Goal: Information Seeking & Learning: Find specific fact

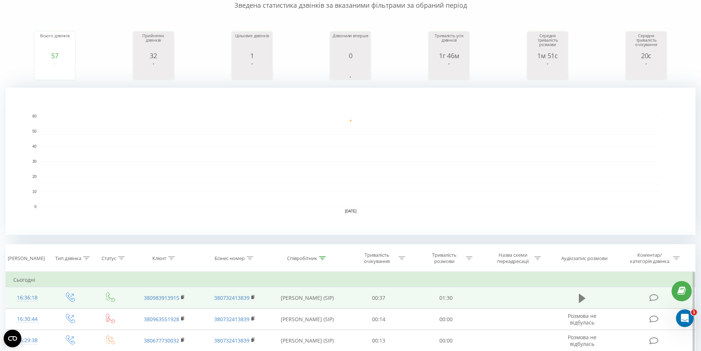
click at [583, 299] on icon at bounding box center [582, 297] width 7 height 9
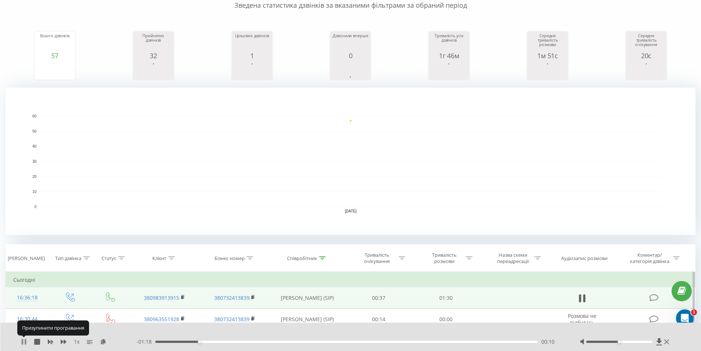
click at [24, 343] on icon at bounding box center [24, 341] width 6 height 6
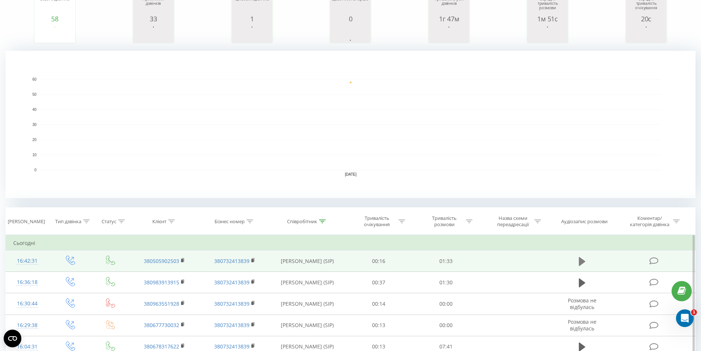
click at [579, 260] on icon at bounding box center [582, 260] width 7 height 9
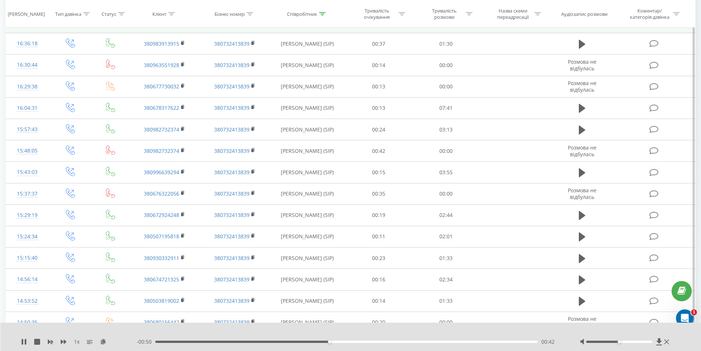
scroll to position [258, 0]
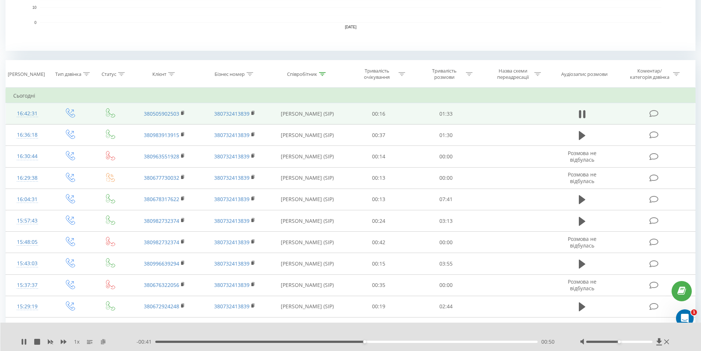
click at [103, 342] on icon at bounding box center [103, 340] width 6 height 5
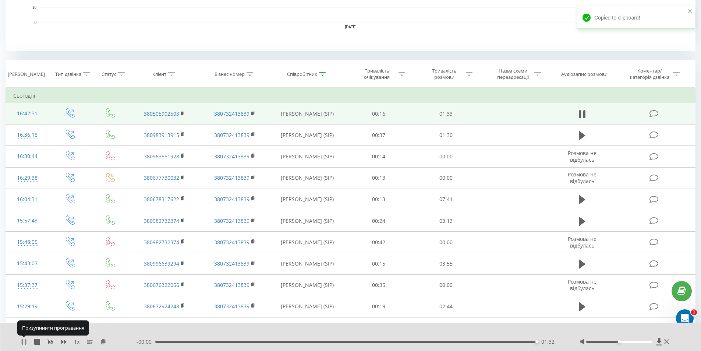
click at [23, 342] on icon at bounding box center [22, 341] width 1 height 6
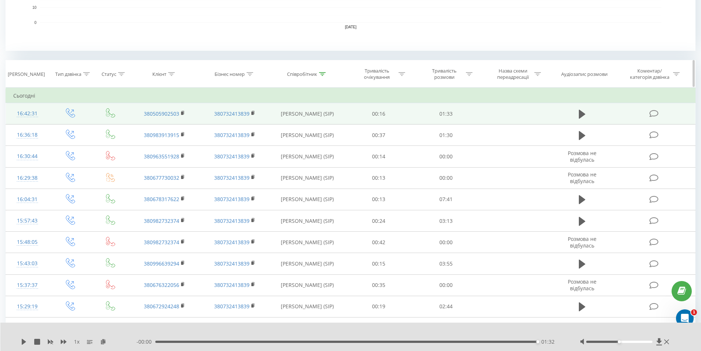
click at [323, 75] on icon at bounding box center [322, 74] width 7 height 4
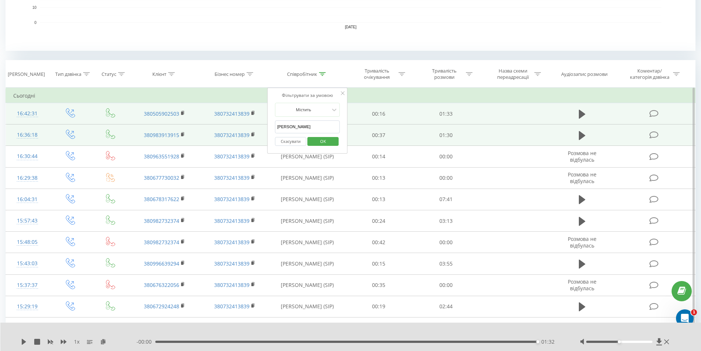
drag, startPoint x: 305, startPoint y: 127, endPoint x: 252, endPoint y: 130, distance: 53.4
type input "аліна"
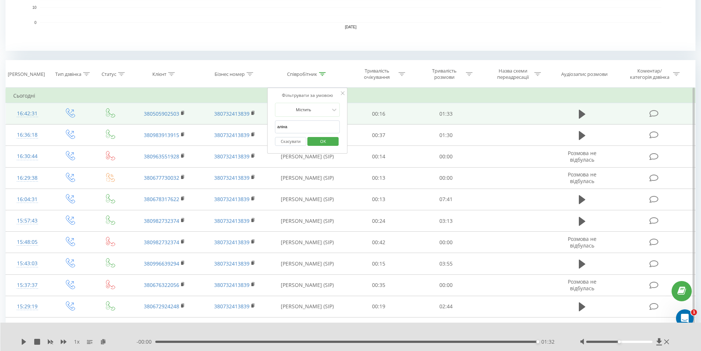
click at [324, 141] on span "OK" at bounding box center [323, 140] width 21 height 11
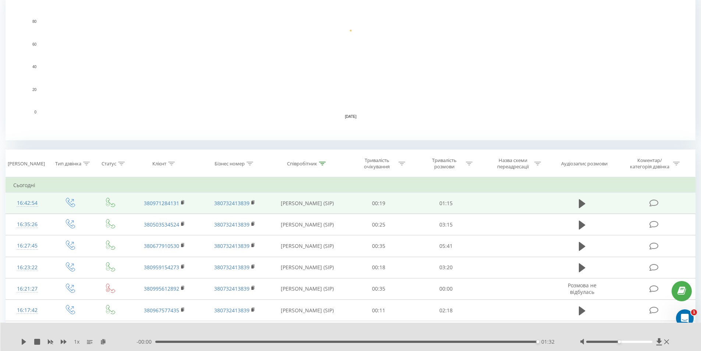
scroll to position [140, 0]
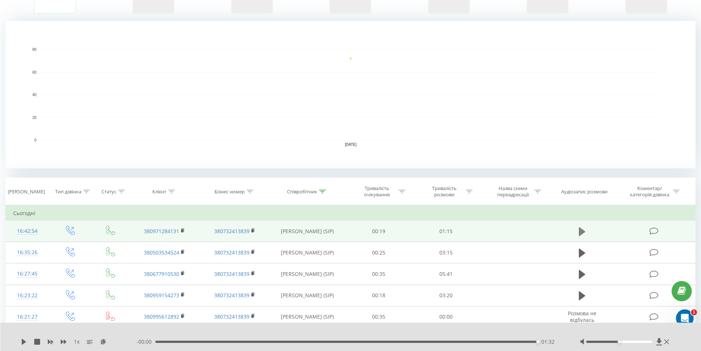
click at [582, 233] on icon at bounding box center [582, 231] width 7 height 9
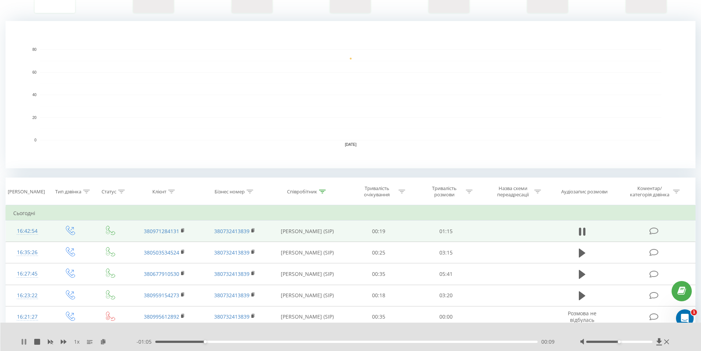
click at [23, 343] on icon at bounding box center [22, 341] width 1 height 6
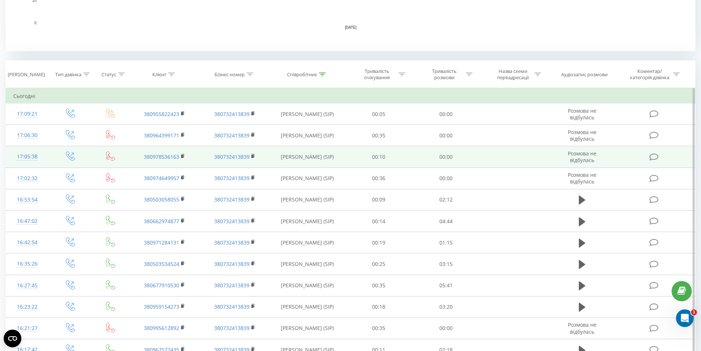
scroll to position [258, 0]
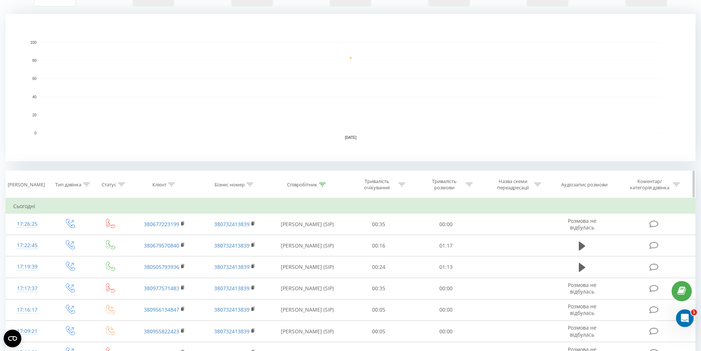
click at [324, 184] on icon at bounding box center [322, 184] width 7 height 4
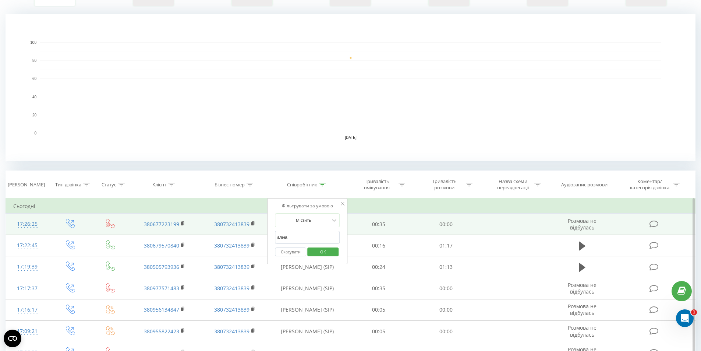
drag, startPoint x: 291, startPoint y: 242, endPoint x: 231, endPoint y: 229, distance: 61.8
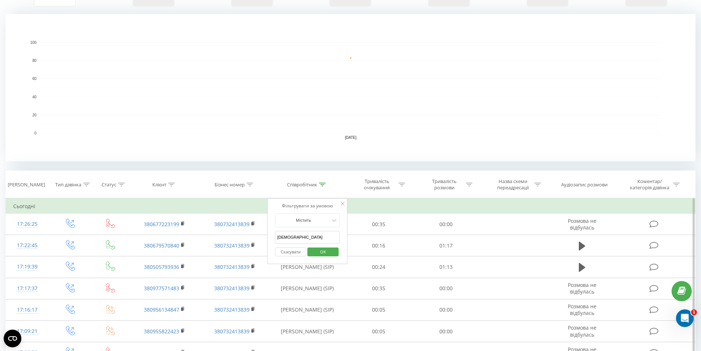
type input "[PERSON_NAME]"
click at [322, 252] on span "OK" at bounding box center [323, 251] width 21 height 11
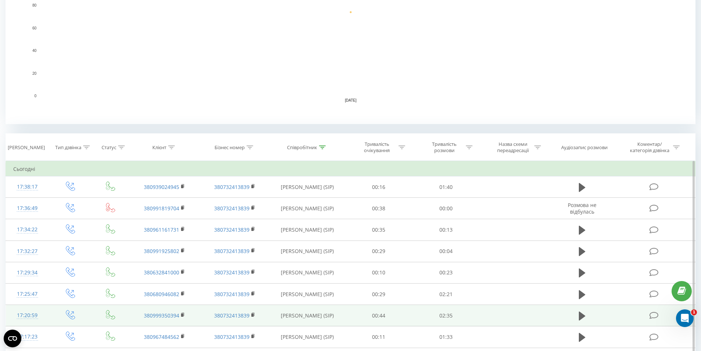
scroll to position [258, 0]
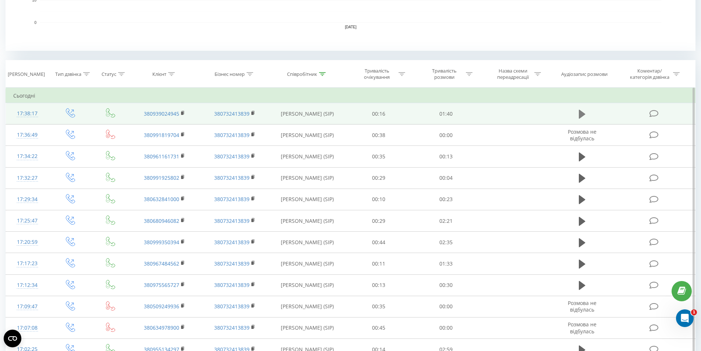
click at [583, 116] on icon at bounding box center [582, 114] width 7 height 10
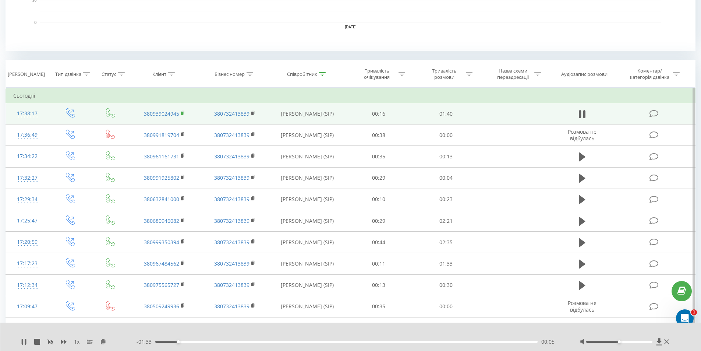
click at [182, 112] on rect at bounding box center [182, 112] width 2 height 3
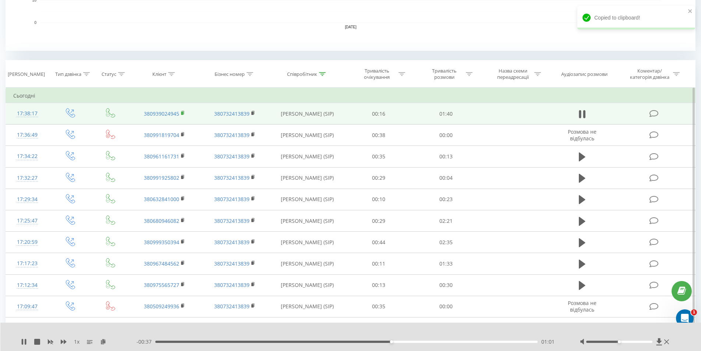
click at [182, 113] on rect at bounding box center [182, 112] width 2 height 3
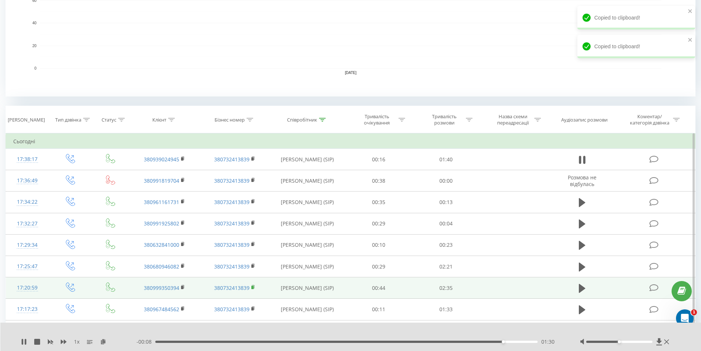
scroll to position [221, 0]
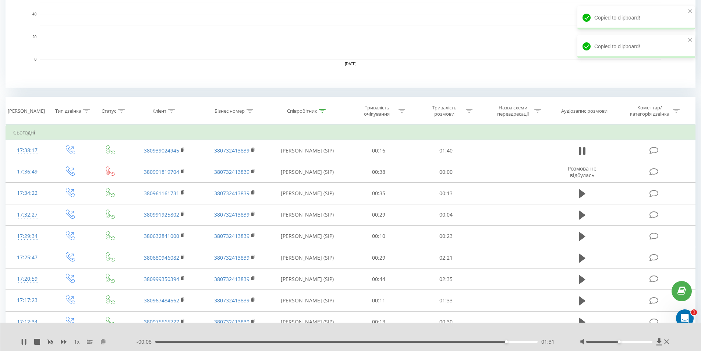
click at [102, 340] on icon at bounding box center [103, 340] width 6 height 5
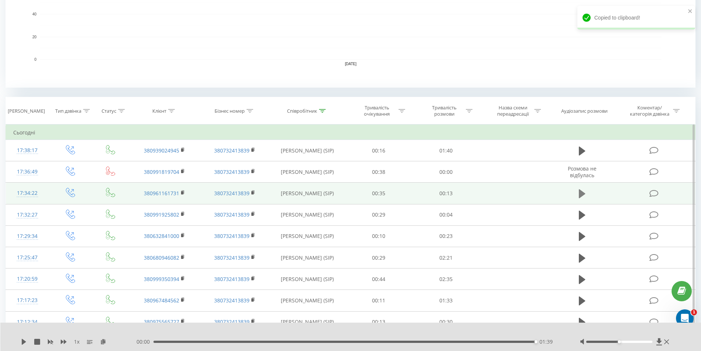
click at [583, 194] on icon at bounding box center [582, 193] width 7 height 9
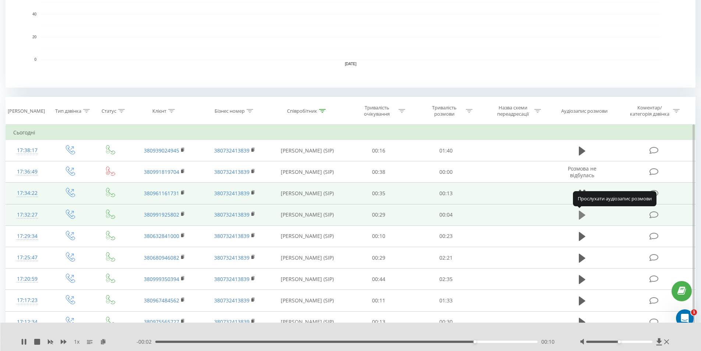
click at [582, 216] on icon at bounding box center [582, 214] width 7 height 9
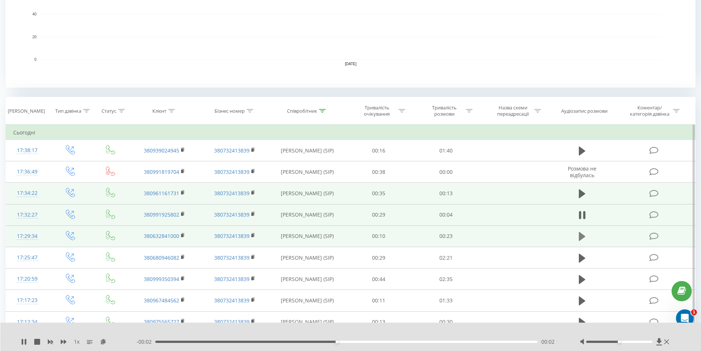
click at [581, 238] on icon at bounding box center [582, 236] width 7 height 9
click at [183, 235] on rect at bounding box center [182, 235] width 2 height 3
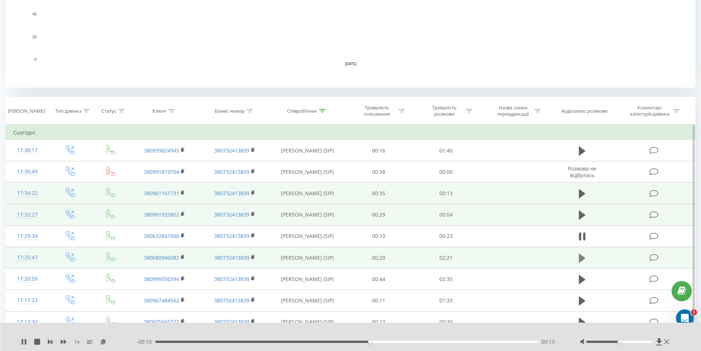
click at [580, 261] on icon at bounding box center [582, 257] width 7 height 9
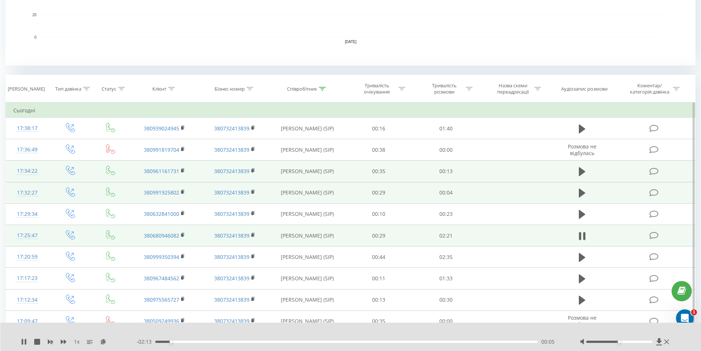
scroll to position [258, 0]
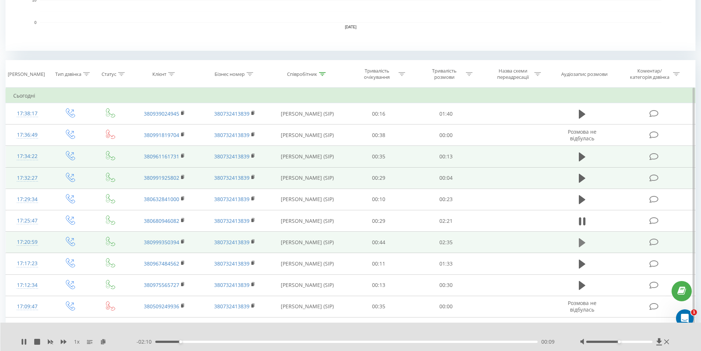
click at [584, 242] on icon at bounding box center [582, 242] width 7 height 9
click at [182, 241] on rect at bounding box center [182, 241] width 2 height 3
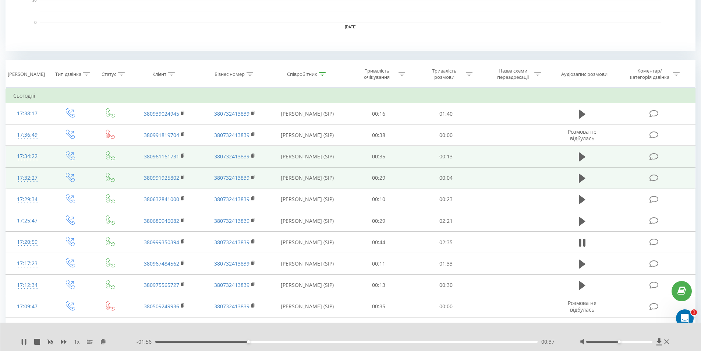
click at [257, 341] on div "00:37" at bounding box center [346, 341] width 383 height 2
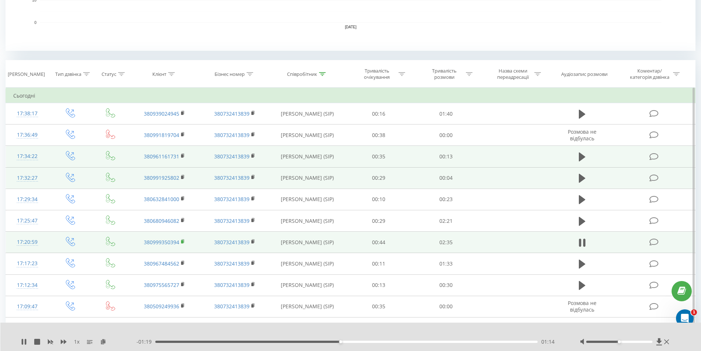
click at [182, 242] on rect at bounding box center [182, 241] width 2 height 3
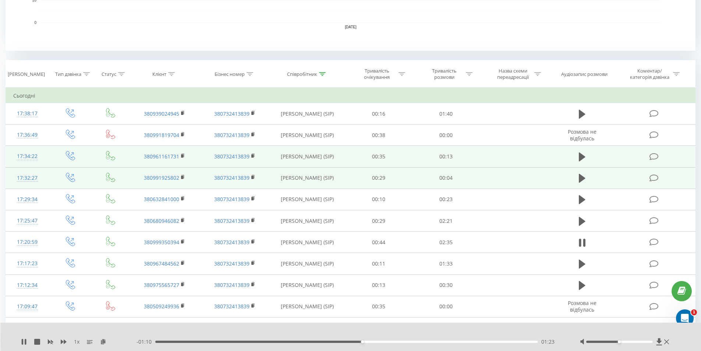
click at [161, 326] on div "1 x - 01:10 01:23 01:23" at bounding box center [350, 336] width 701 height 28
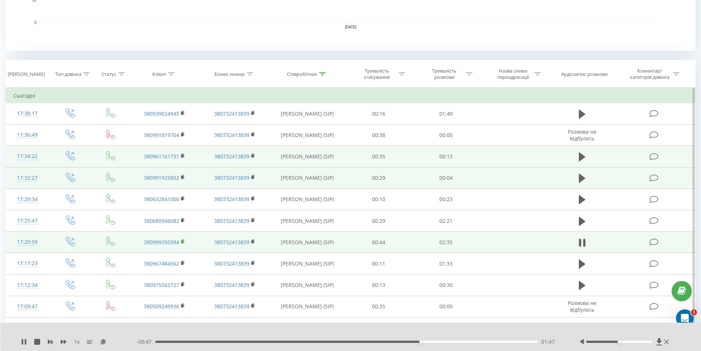
click at [182, 242] on rect at bounding box center [182, 241] width 2 height 3
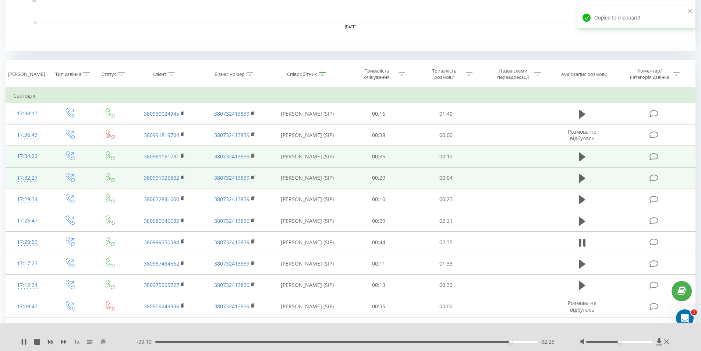
click at [105, 342] on icon at bounding box center [103, 340] width 6 height 5
click at [103, 342] on icon at bounding box center [103, 340] width 6 height 5
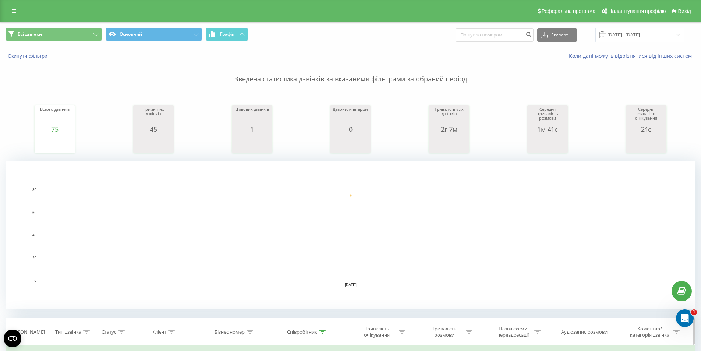
scroll to position [147, 0]
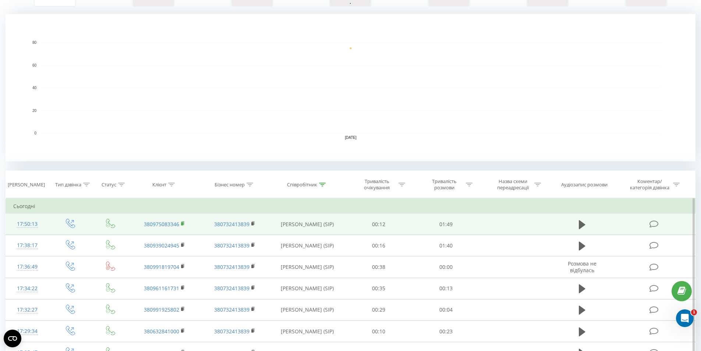
click at [182, 222] on rect at bounding box center [182, 223] width 2 height 3
click at [182, 224] on rect at bounding box center [182, 223] width 2 height 3
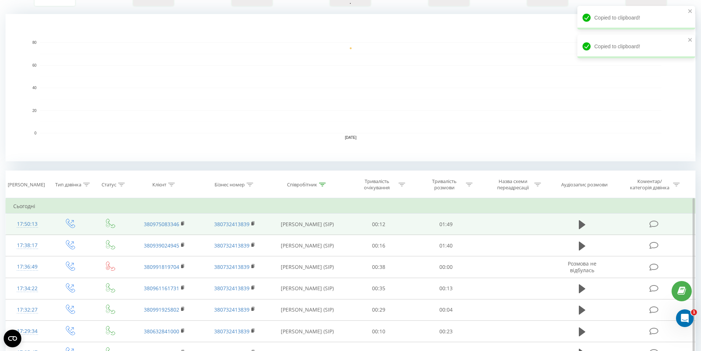
click at [181, 224] on td "380975083346" at bounding box center [164, 223] width 70 height 21
click at [183, 224] on rect at bounding box center [182, 223] width 2 height 3
click at [581, 223] on icon at bounding box center [582, 224] width 7 height 9
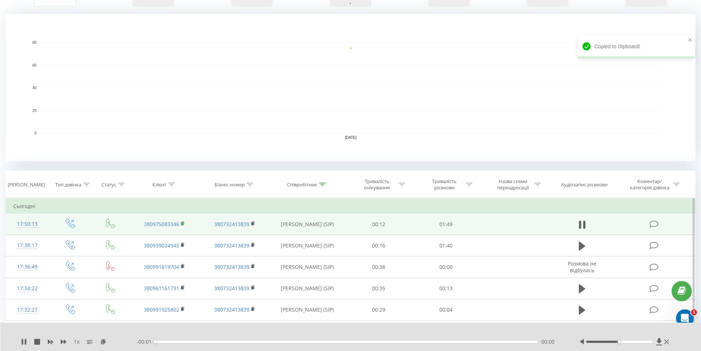
click at [182, 223] on rect at bounding box center [182, 223] width 2 height 3
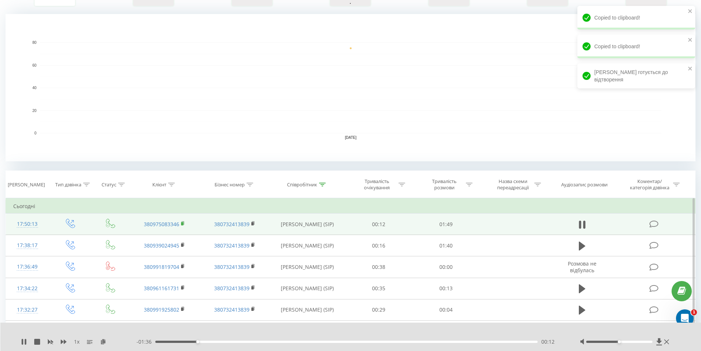
click at [183, 223] on rect at bounding box center [182, 223] width 2 height 3
click at [181, 223] on rect at bounding box center [182, 223] width 2 height 3
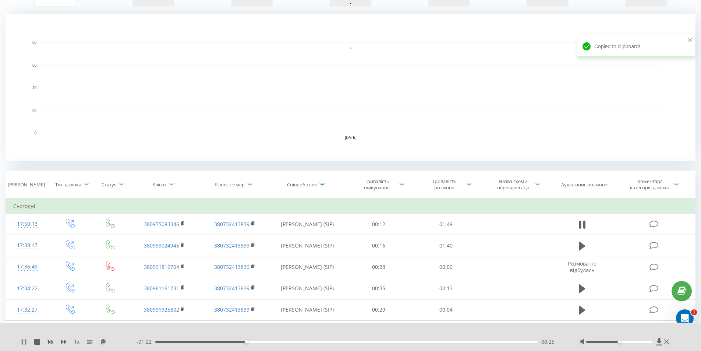
click at [23, 342] on icon at bounding box center [22, 341] width 1 height 6
click at [577, 227] on button at bounding box center [581, 224] width 11 height 11
click at [583, 226] on icon at bounding box center [582, 224] width 7 height 10
click at [104, 342] on icon at bounding box center [103, 340] width 6 height 5
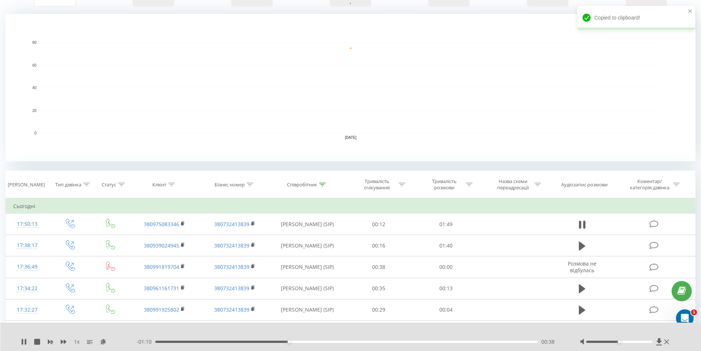
click at [27, 341] on div "1 x" at bounding box center [79, 341] width 116 height 7
click at [24, 341] on icon at bounding box center [24, 341] width 6 height 6
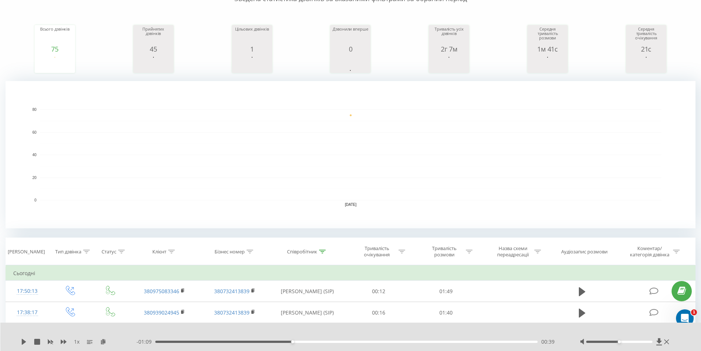
scroll to position [0, 0]
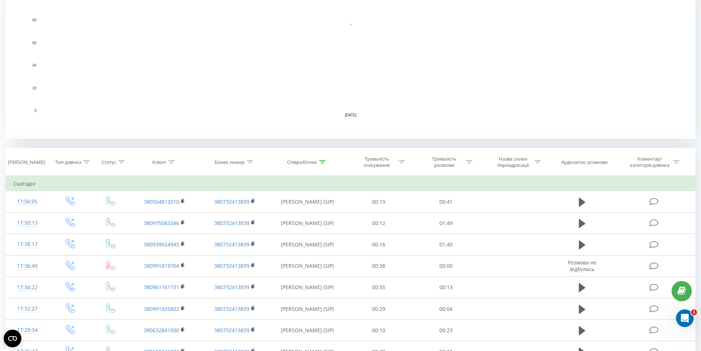
scroll to position [110, 0]
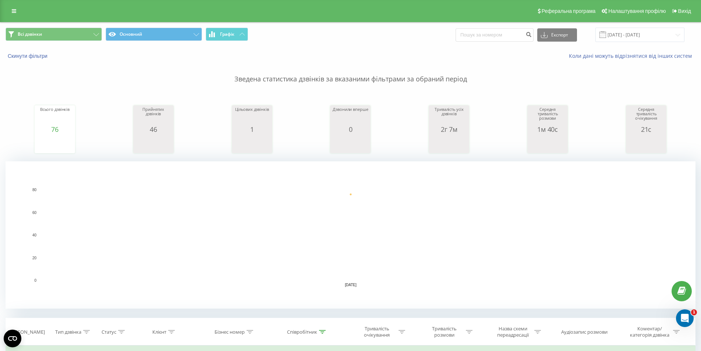
scroll to position [110, 0]
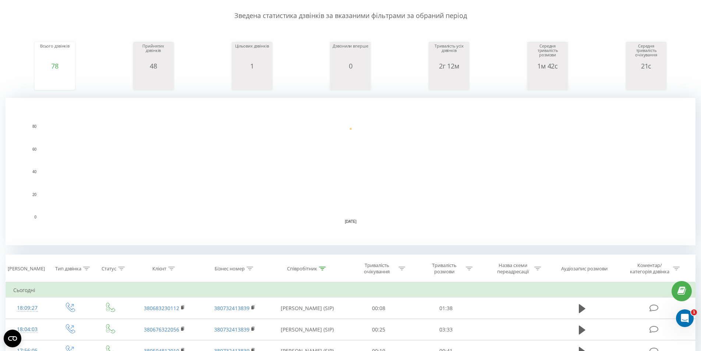
scroll to position [147, 0]
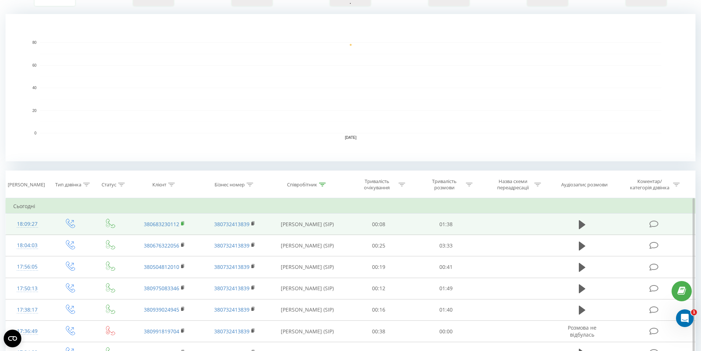
click at [182, 221] on icon at bounding box center [183, 222] width 3 height 3
click at [583, 224] on icon at bounding box center [582, 224] width 7 height 9
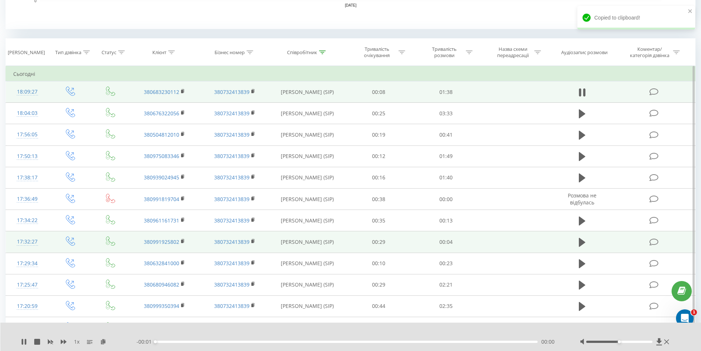
scroll to position [294, 0]
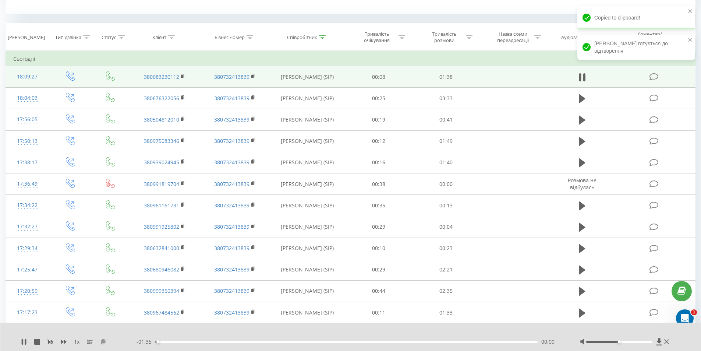
click at [103, 342] on icon at bounding box center [103, 340] width 6 height 5
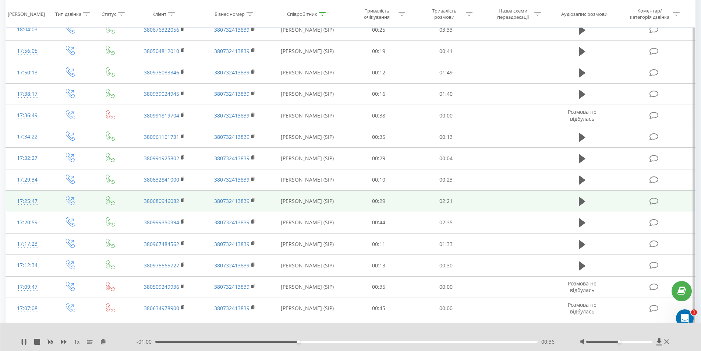
scroll to position [441, 0]
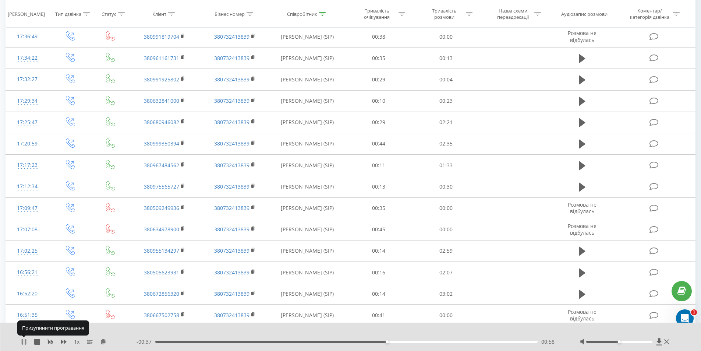
click at [24, 342] on icon at bounding box center [24, 341] width 6 height 6
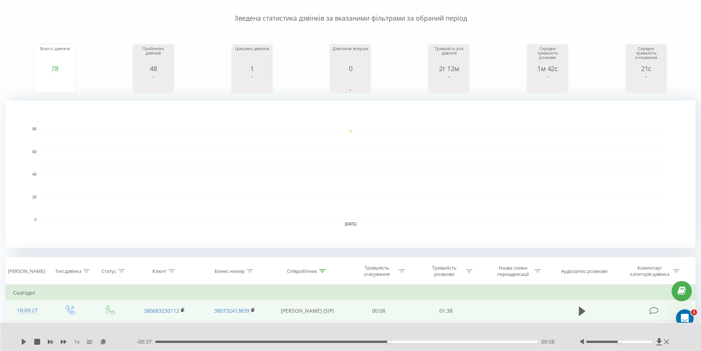
scroll to position [0, 0]
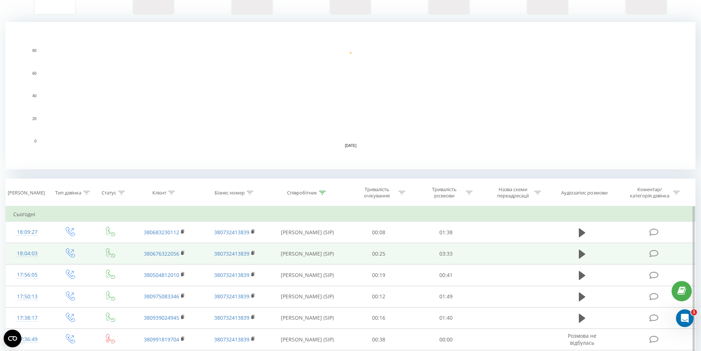
scroll to position [147, 0]
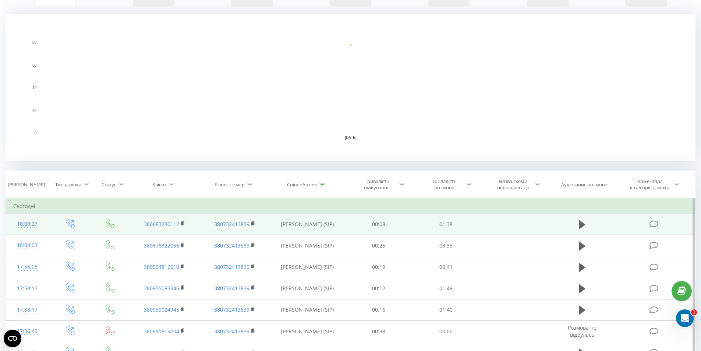
drag, startPoint x: 182, startPoint y: 266, endPoint x: 323, endPoint y: 233, distance: 145.5
click at [182, 266] on rect at bounding box center [182, 266] width 2 height 3
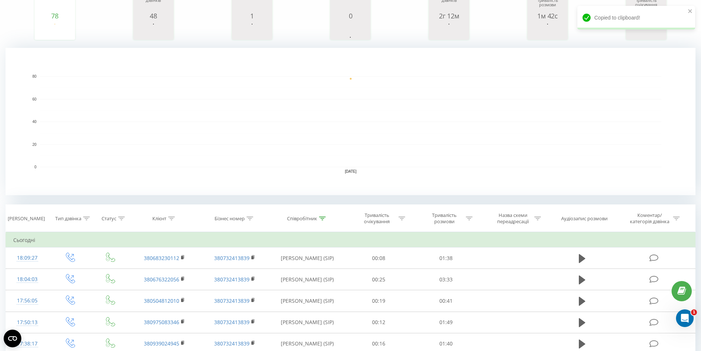
scroll to position [110, 0]
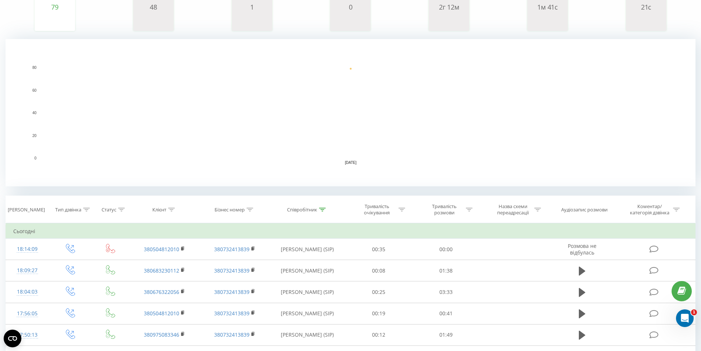
scroll to position [147, 0]
